Goal: Information Seeking & Learning: Learn about a topic

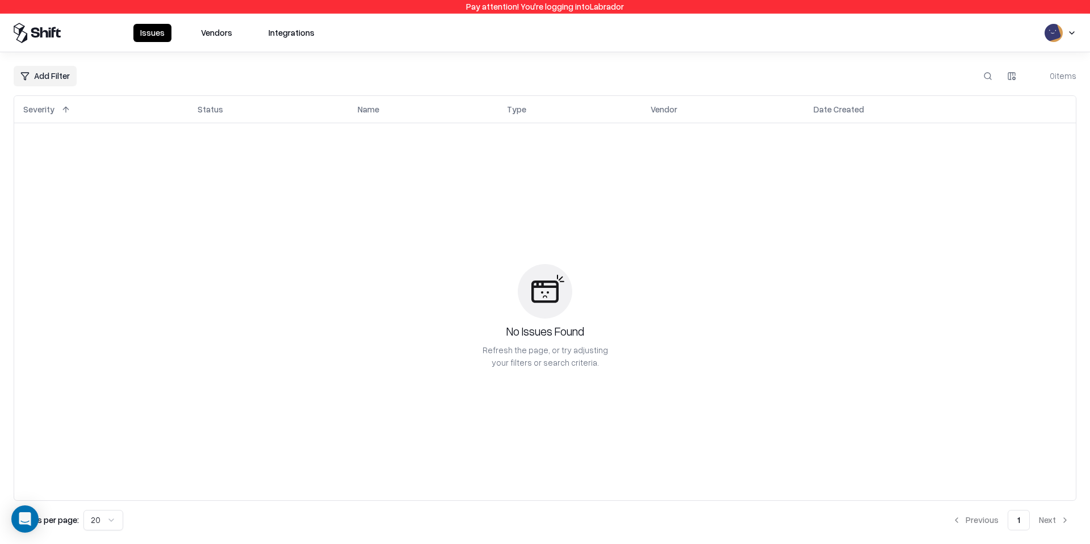
click at [198, 42] on div "Issues Vendors Integrations" at bounding box center [168, 33] width 308 height 20
click at [209, 37] on button "Vendors" at bounding box center [216, 33] width 45 height 18
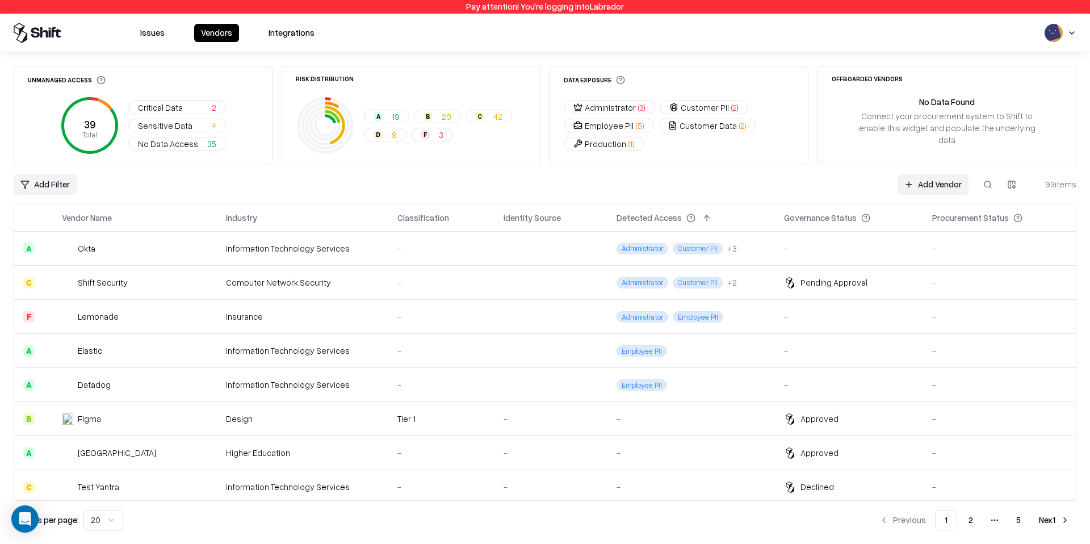
click at [327, 287] on div "Computer Network Security" at bounding box center [302, 282] width 153 height 12
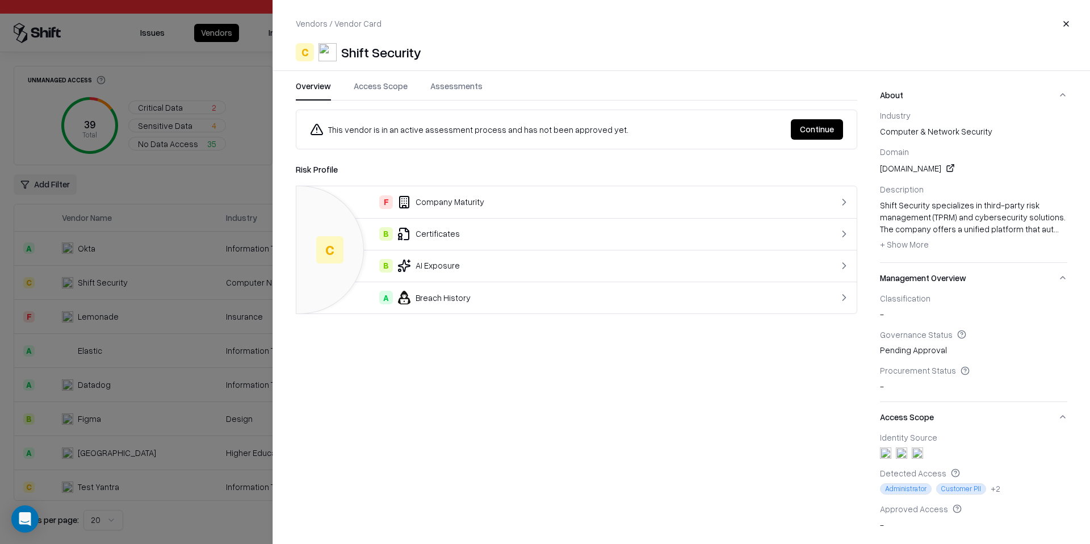
click at [369, 97] on button "Access Scope" at bounding box center [381, 90] width 54 height 20
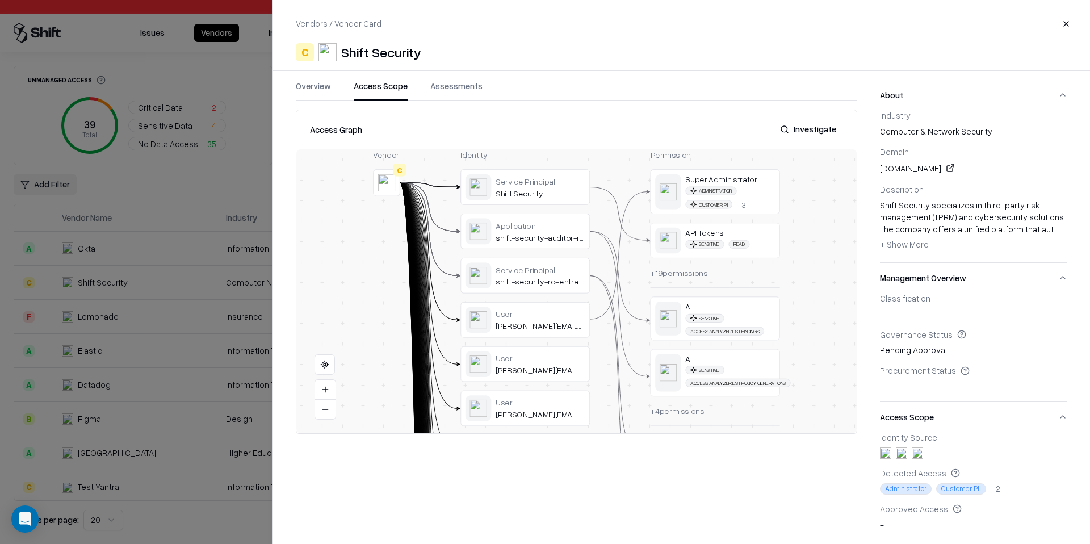
click at [0, 0] on button at bounding box center [0, 0] width 0 height 0
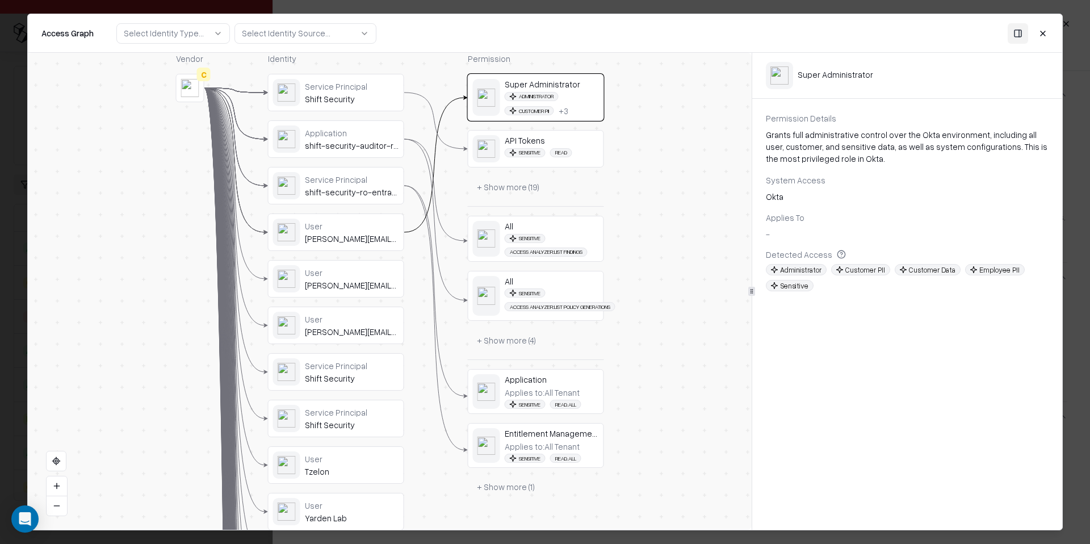
click at [530, 404] on span "Sensitive" at bounding box center [525, 404] width 41 height 9
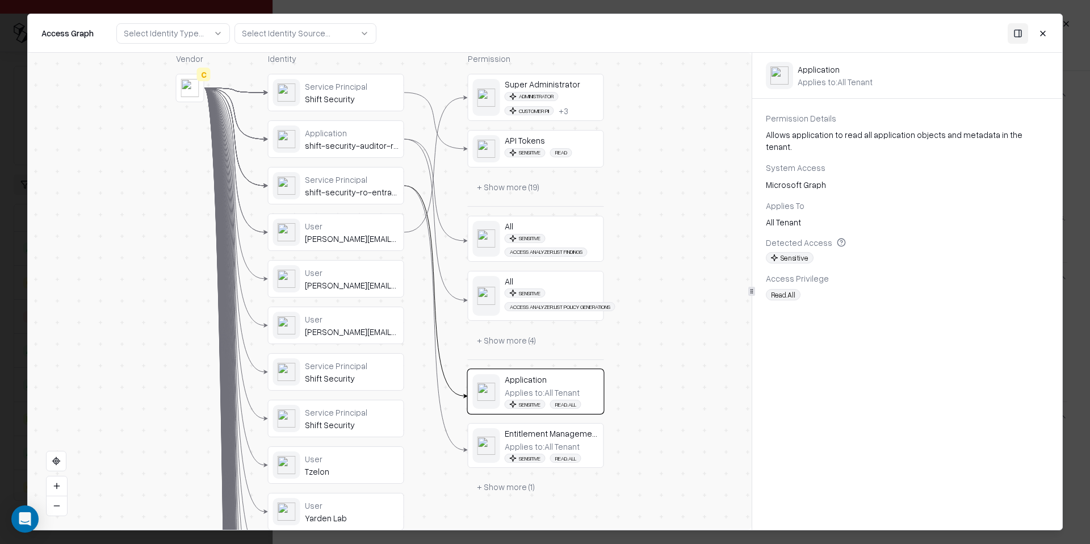
click at [800, 223] on div "Permission Details Allows application to read all application objects and metad…" at bounding box center [907, 206] width 310 height 188
